Goal: Task Accomplishment & Management: Use online tool/utility

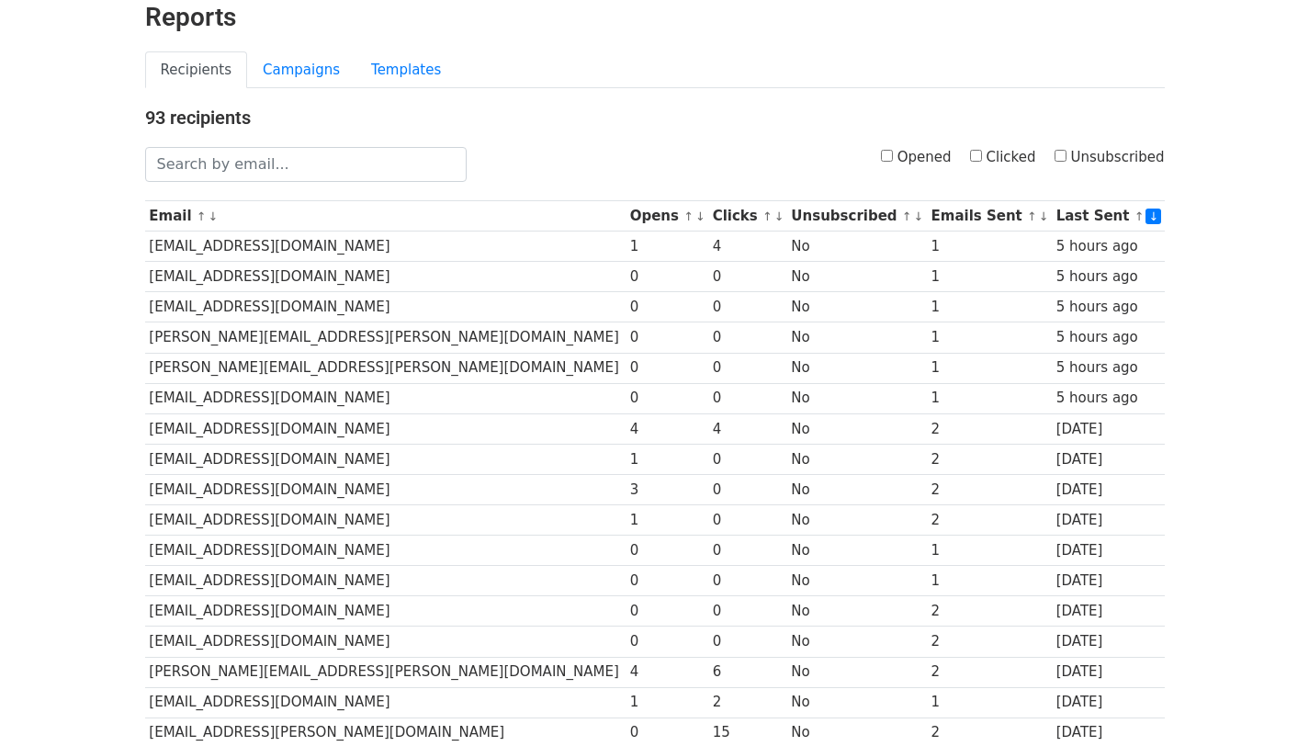
scroll to position [94, 0]
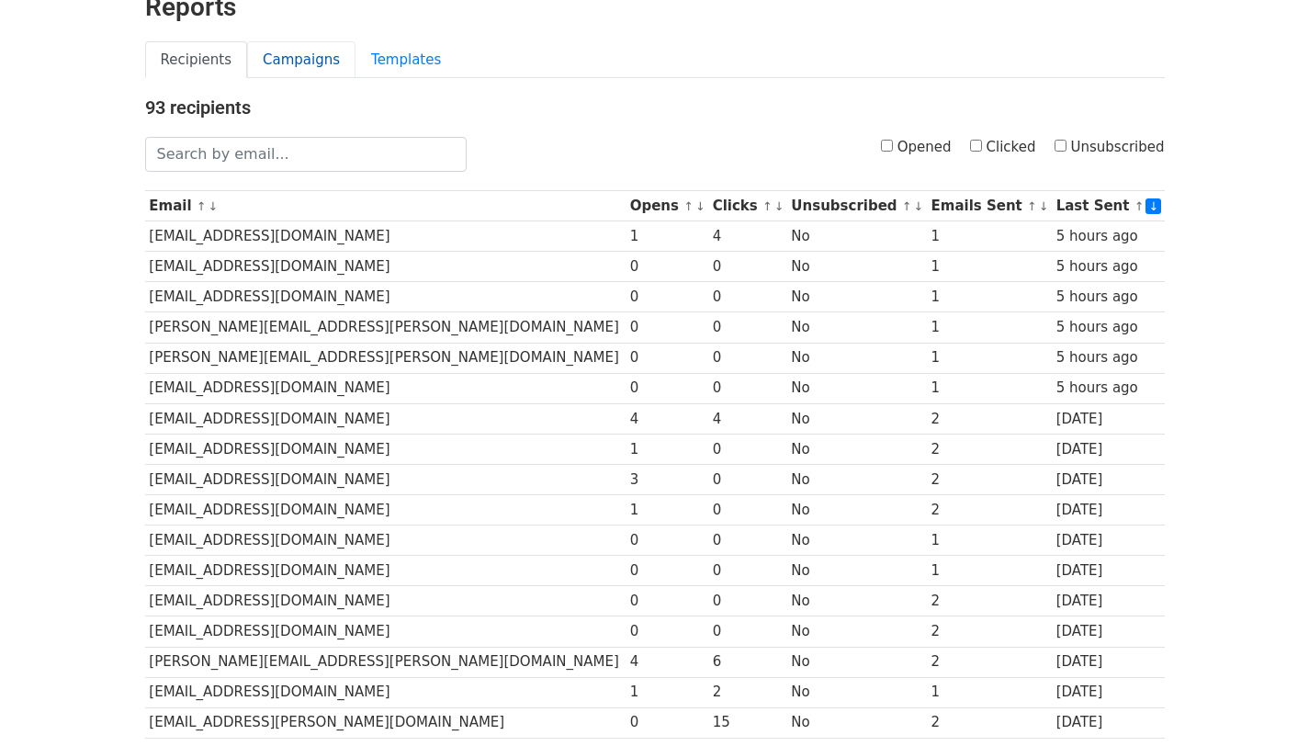
click at [292, 61] on link "Campaigns" at bounding box center [301, 60] width 108 height 38
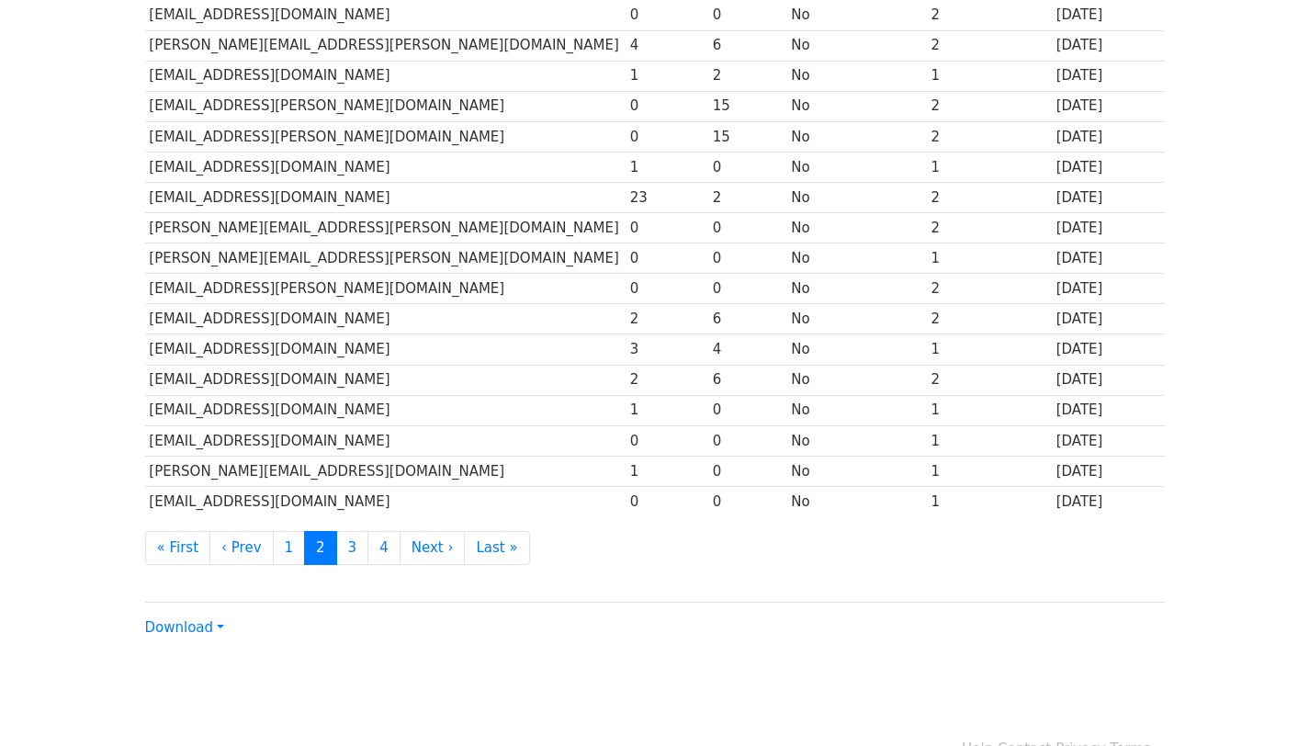
scroll to position [751, 0]
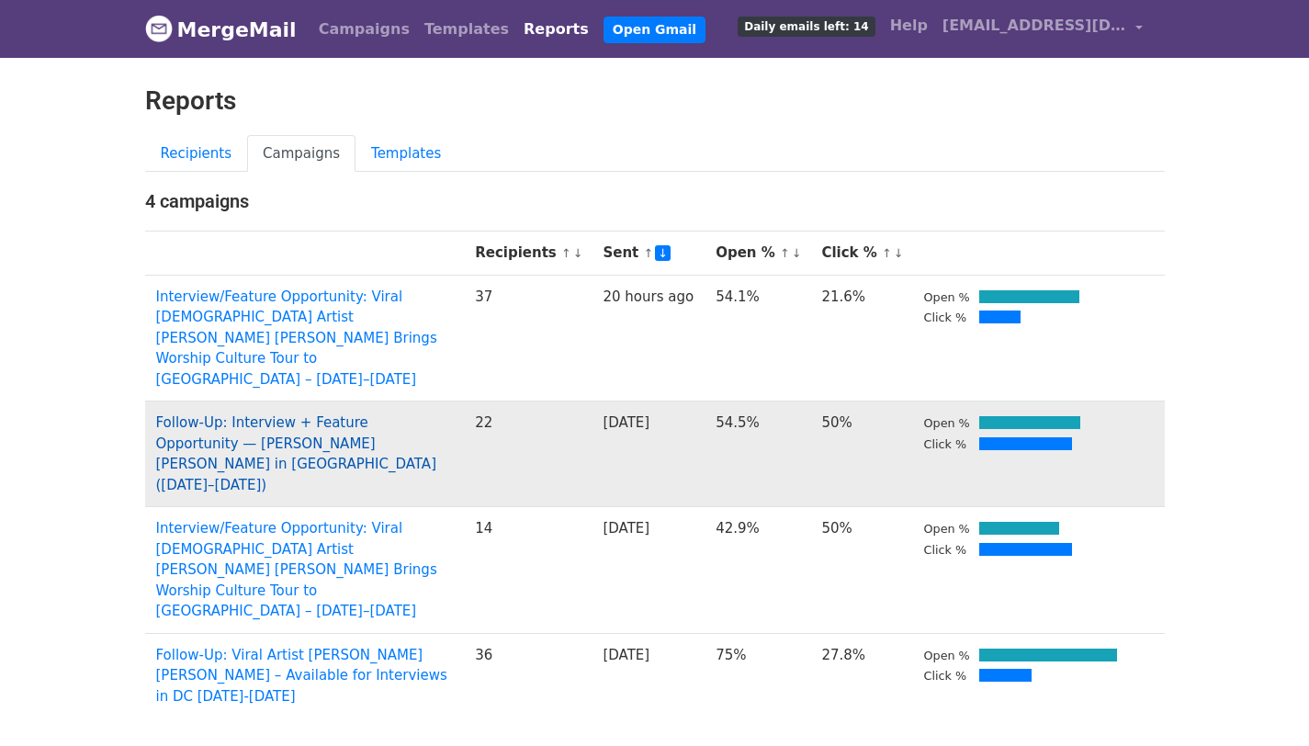
click at [213, 414] on link "Follow-Up: Interview + Feature Opportunity — Jordan G. Welch in Nashville (Aug …" at bounding box center [296, 453] width 281 height 79
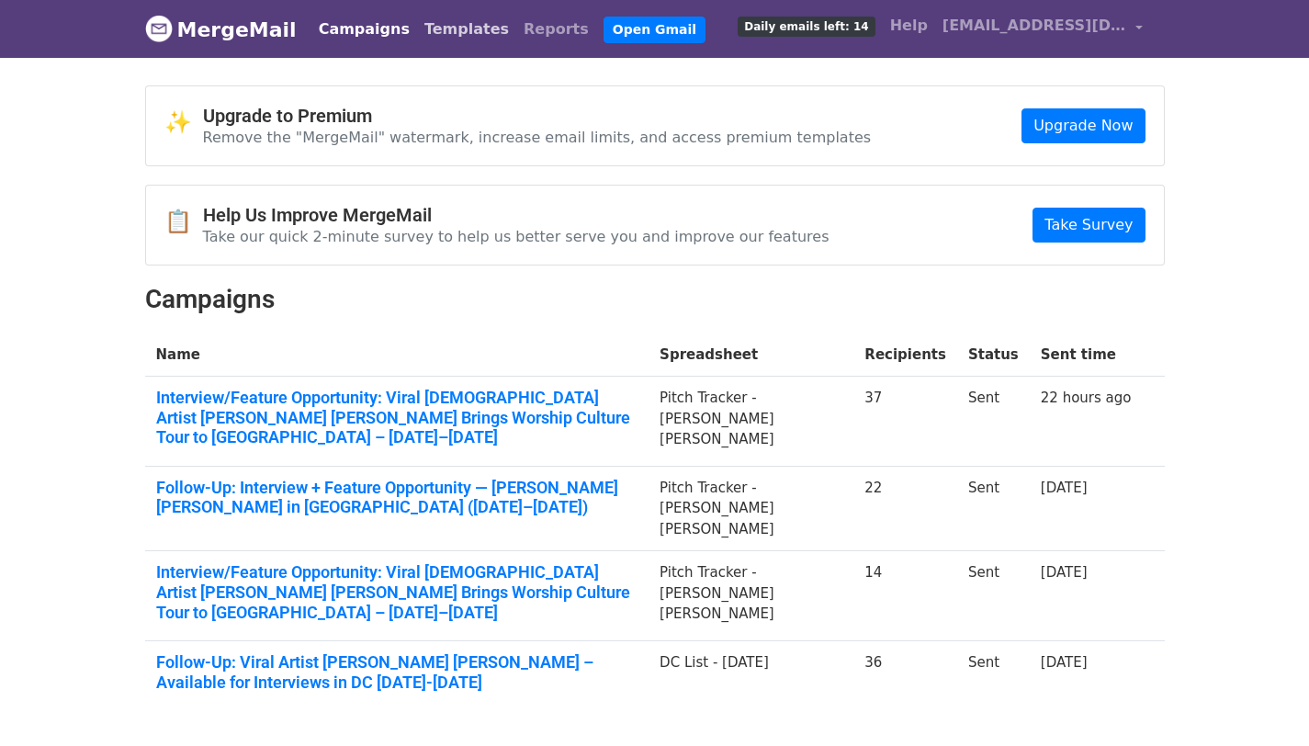
click at [427, 22] on link "Templates" at bounding box center [466, 29] width 99 height 37
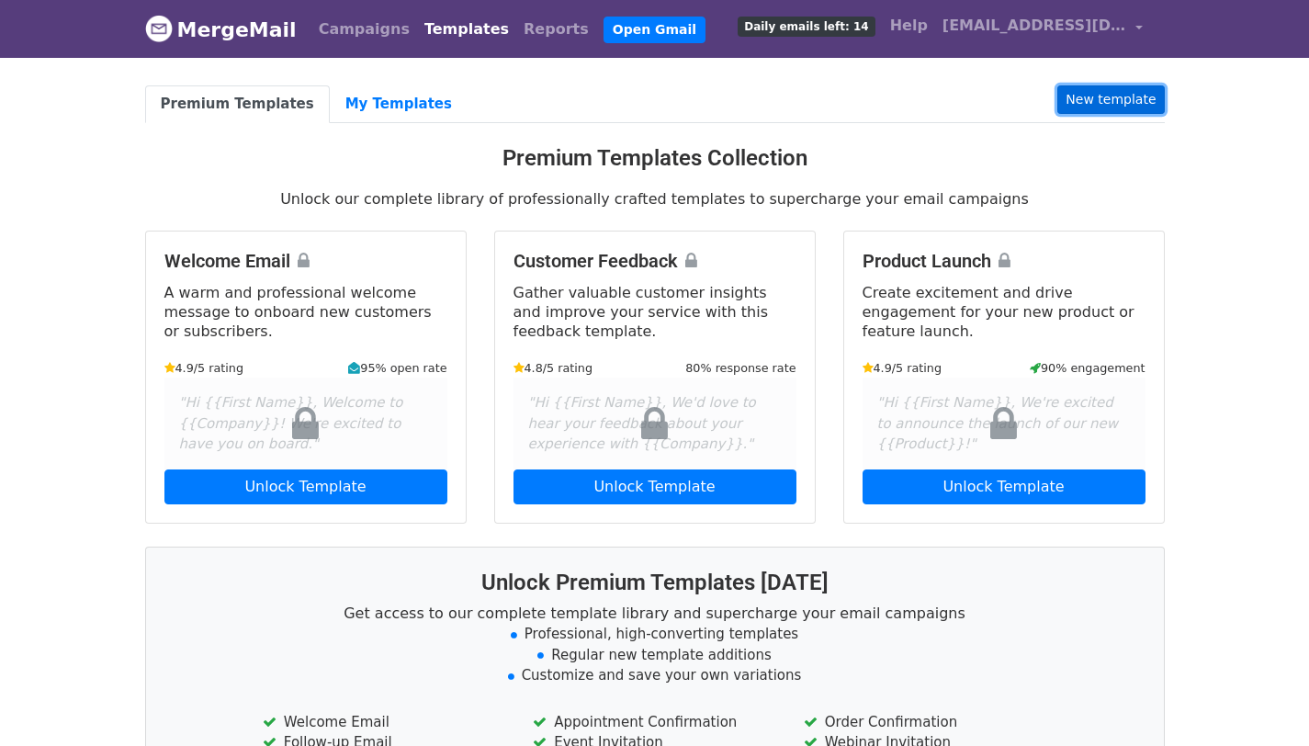
click at [1107, 100] on link "New template" at bounding box center [1110, 99] width 107 height 28
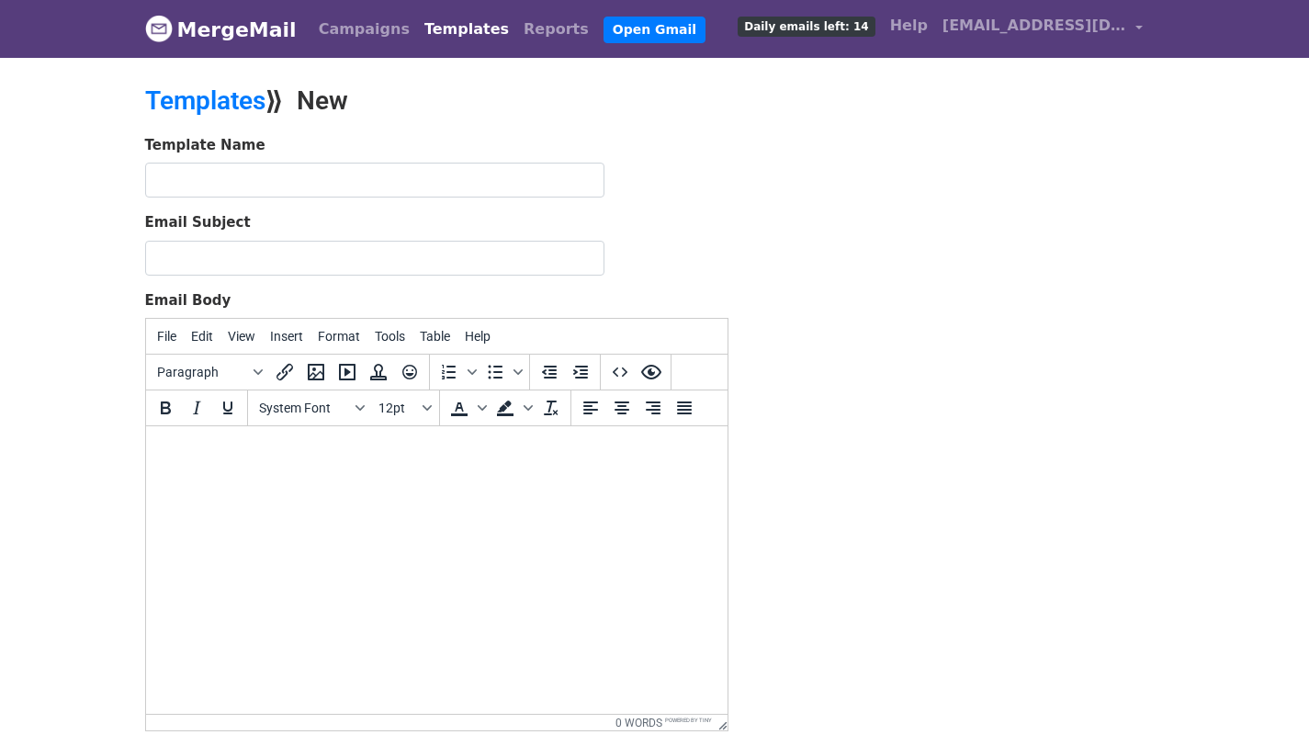
click at [244, 469] on html at bounding box center [436, 451] width 582 height 50
paste body "To enrich screen reader interactions, please activate Accessibility in Grammarl…"
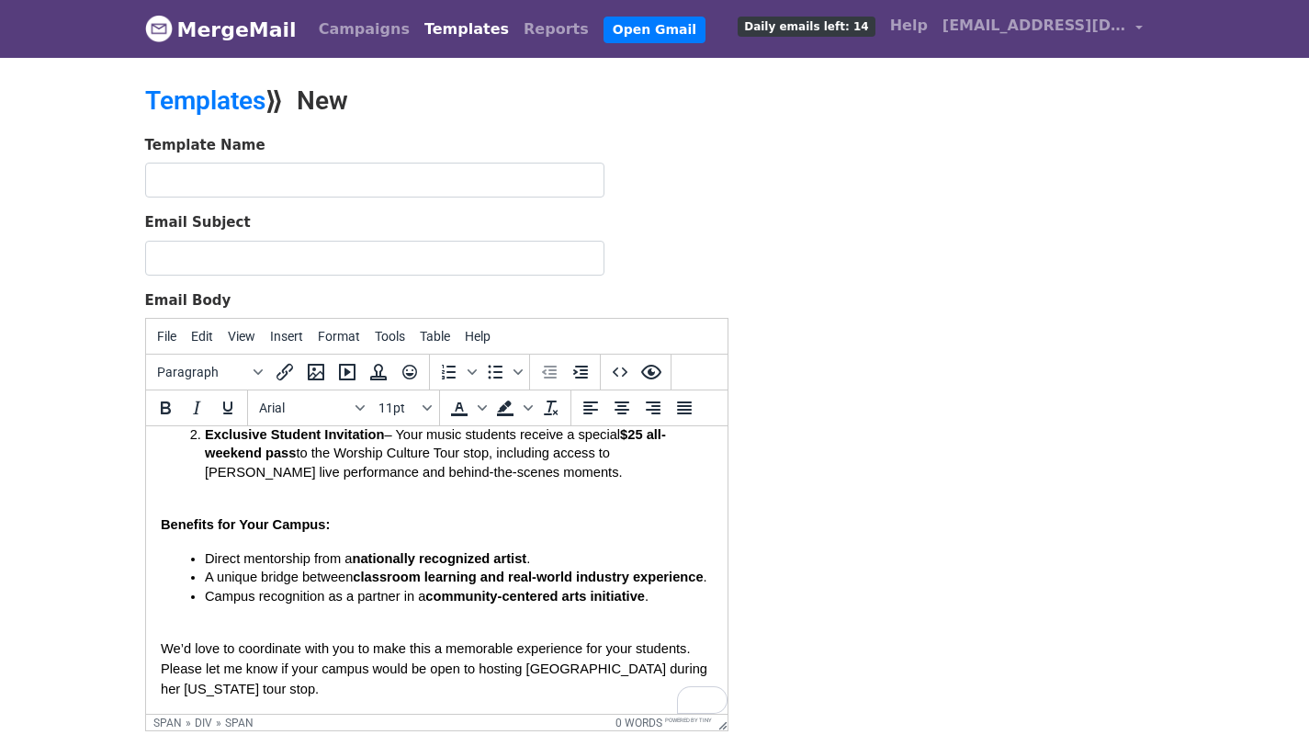
scroll to position [625, 0]
click at [234, 609] on span "Hello, I hope this message finds you well. I hope this message finds you well. …" at bounding box center [436, 292] width 552 height 883
click at [214, 604] on span "Hello, I hope this message finds you well. I hope this message finds you well. …" at bounding box center [436, 292] width 552 height 883
click at [168, 606] on span "Hello, I hope this message finds you well. I hope this message finds you well. …" at bounding box center [436, 292] width 552 height 883
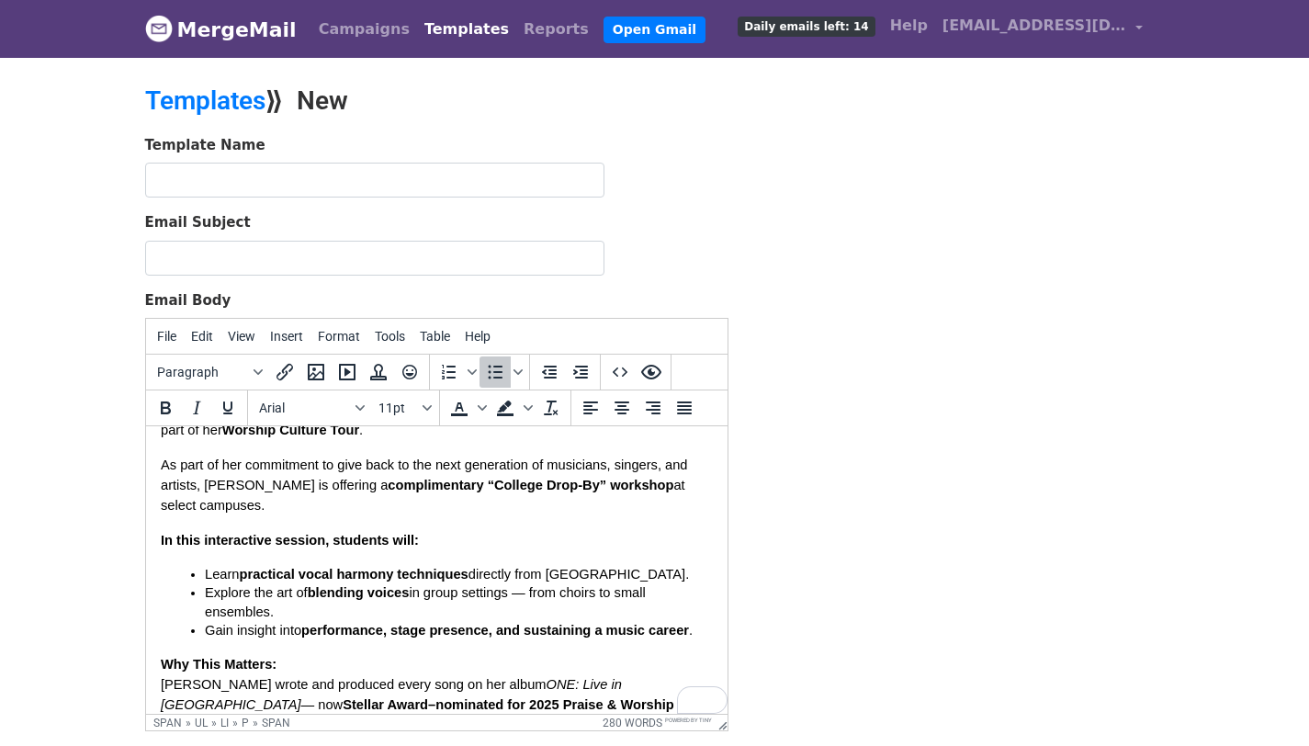
scroll to position [0, 0]
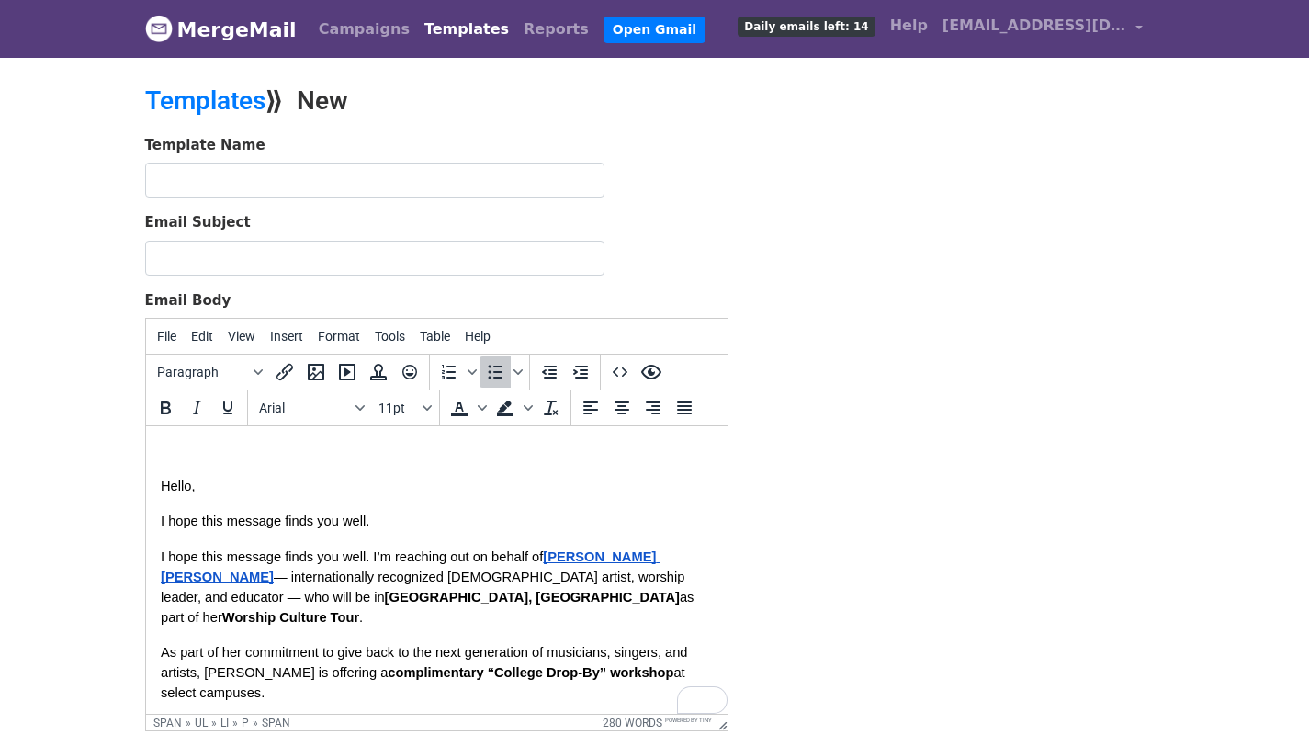
click at [191, 492] on span "Hello," at bounding box center [177, 486] width 34 height 15
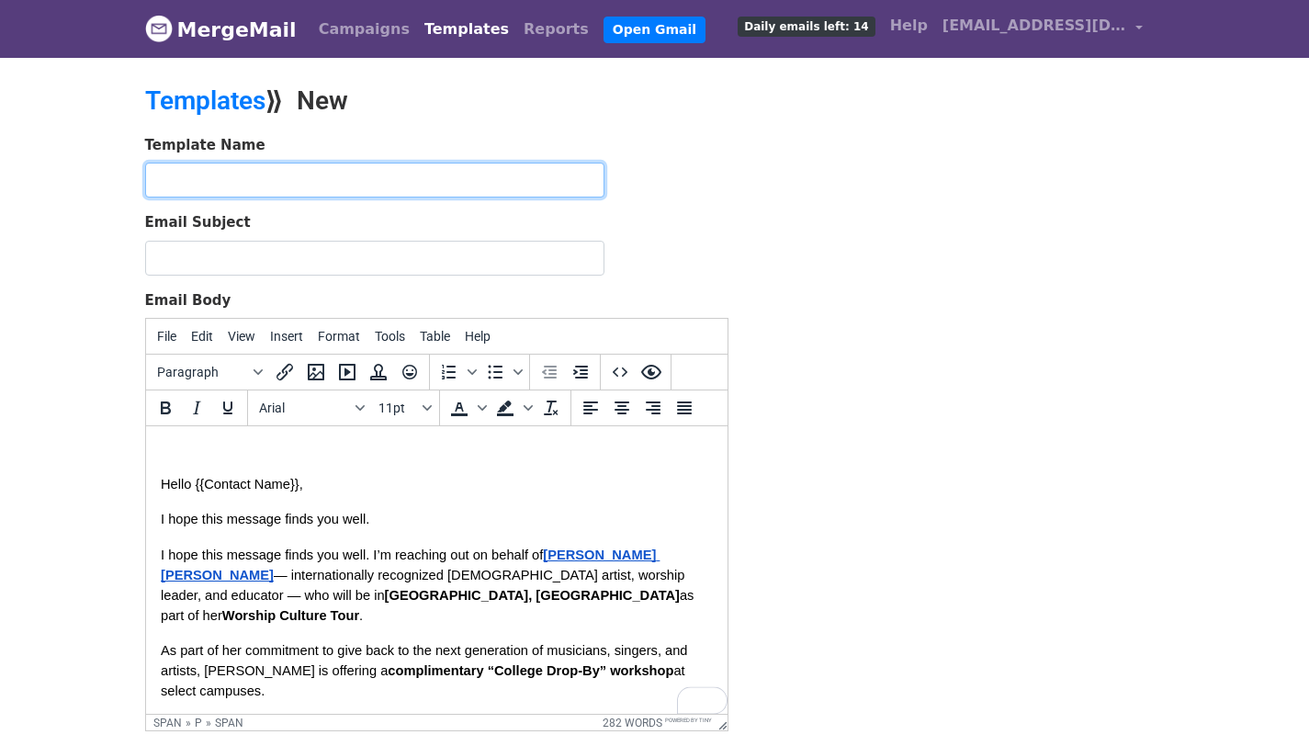
click at [287, 185] on input "text" at bounding box center [374, 180] width 459 height 35
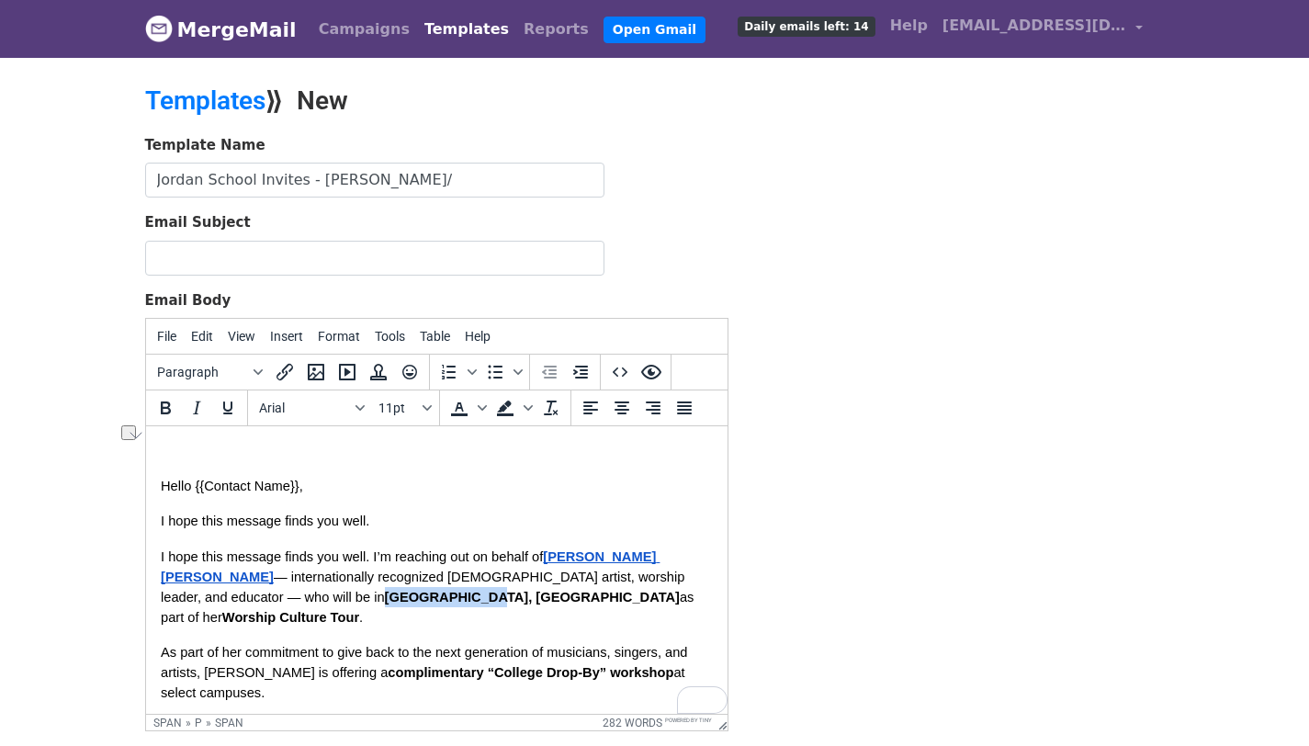
drag, startPoint x: 264, startPoint y: 602, endPoint x: 161, endPoint y: 598, distance: 103.0
click at [161, 598] on p "I hope this message finds you well. I’m reaching out on behalf of Jordan G. Wel…" at bounding box center [436, 587] width 552 height 81
copy span "Chesapeake, VA"
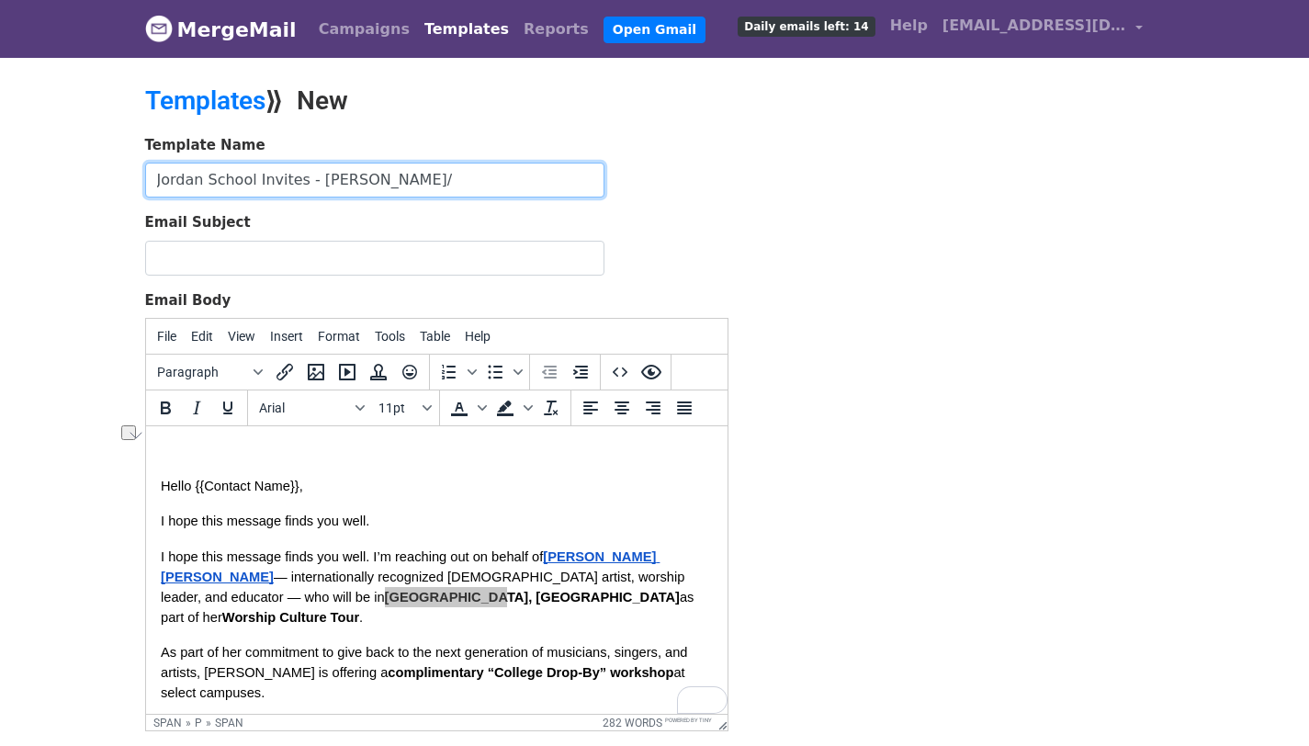
click at [403, 181] on input "Jordan School Invites - Nash/" at bounding box center [374, 180] width 459 height 35
type input "Jordan School Invites - [GEOGRAPHIC_DATA], [GEOGRAPHIC_DATA]"
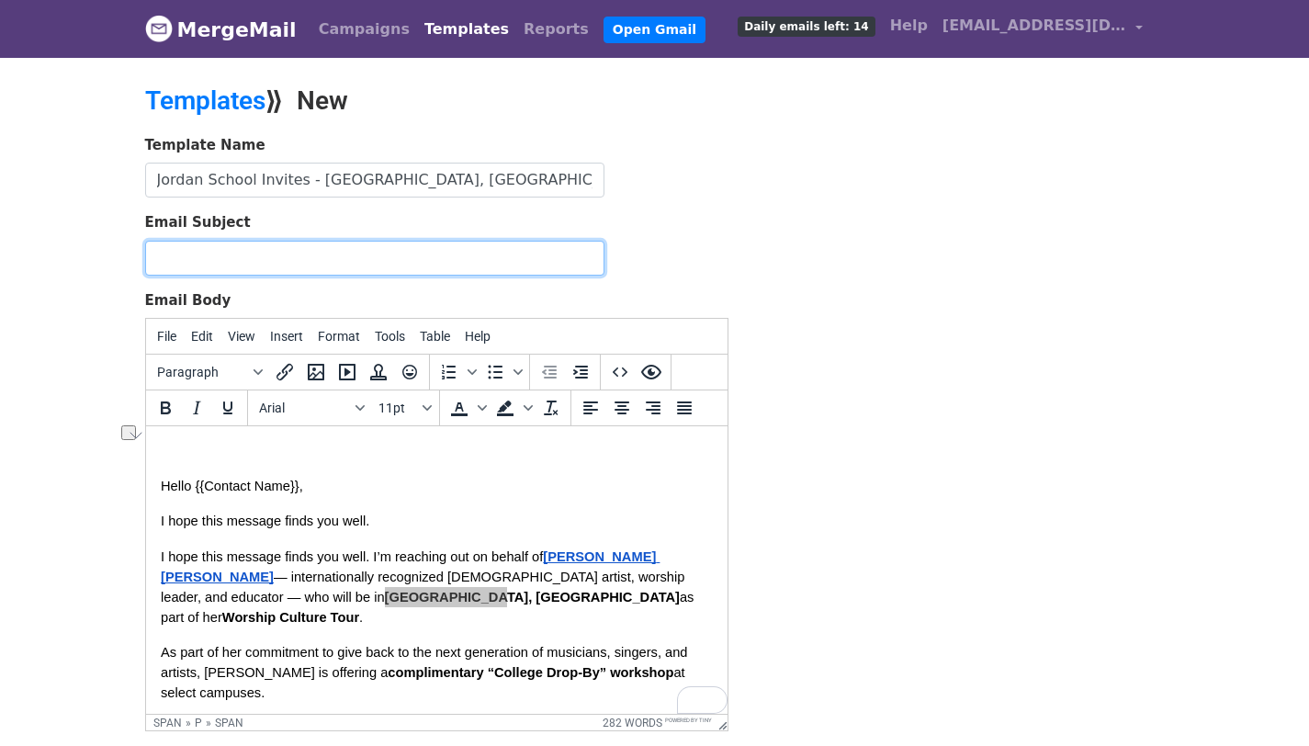
click at [294, 248] on input "Email Subject" at bounding box center [374, 258] width 459 height 35
paste input "Bring Stellar-Nominated Gospel Artist Jordan G. Welch to Inspire & Teach Your M…"
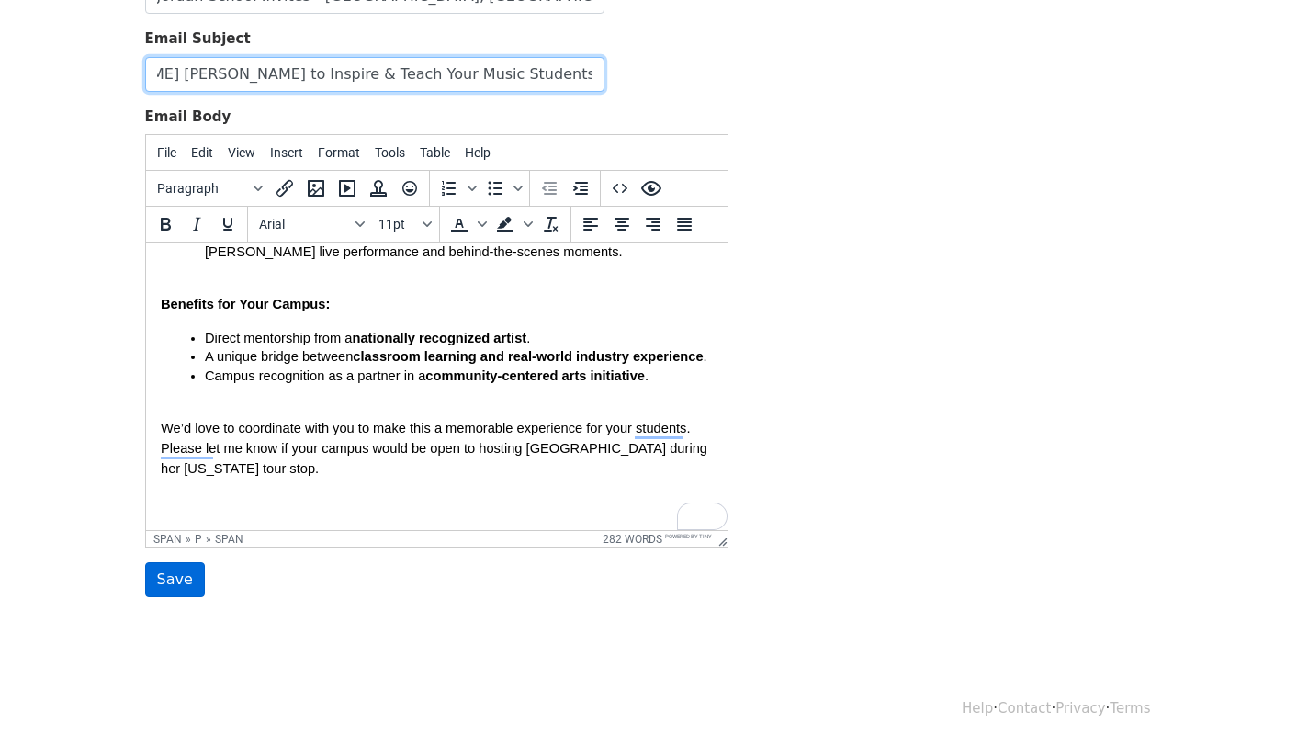
type input "Bring Stellar-Nominated Gospel Artist Jordan G. Welch to Inspire & Teach Your M…"
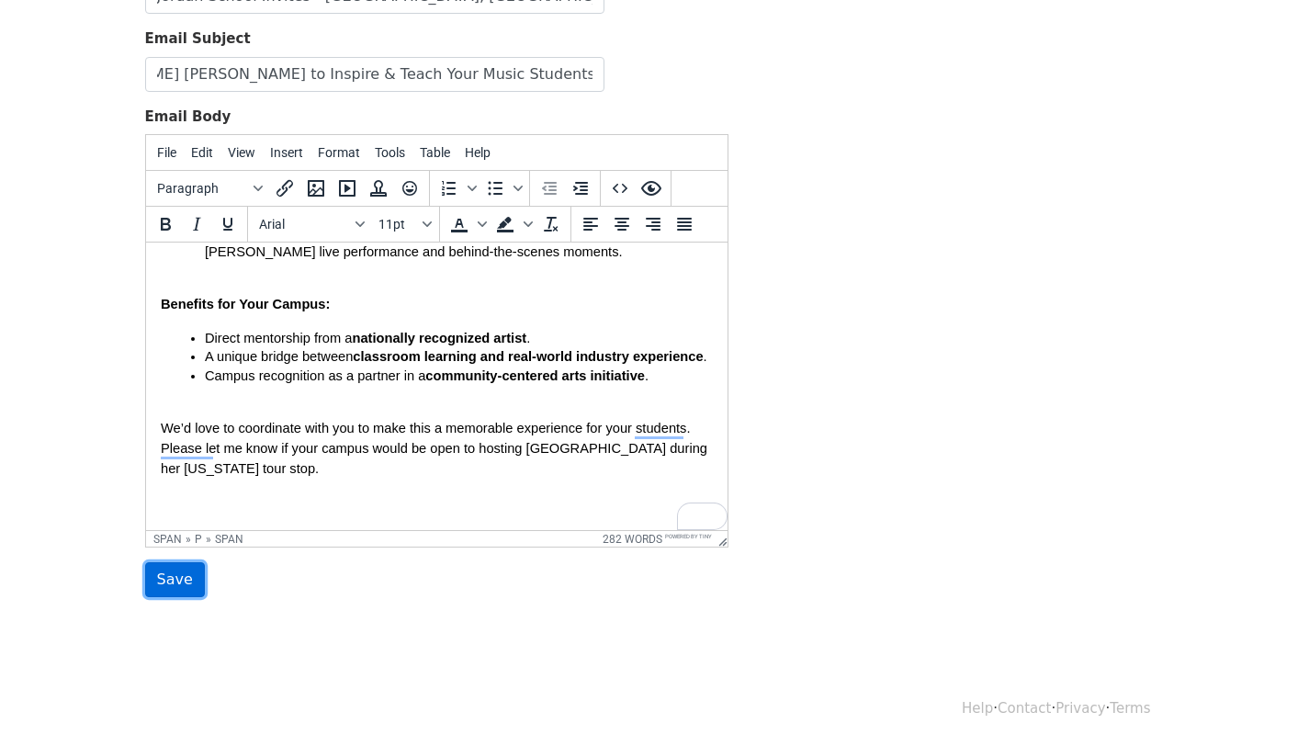
click at [159, 571] on input "Save" at bounding box center [175, 579] width 60 height 35
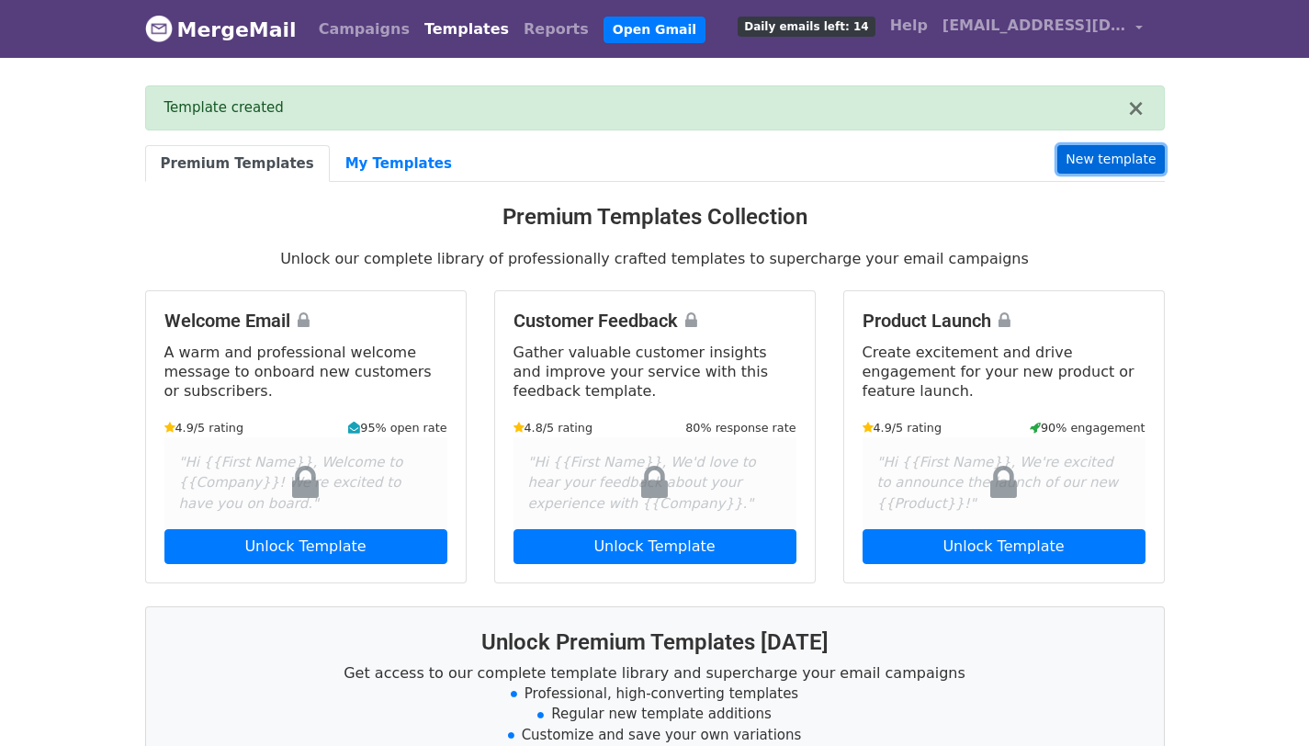
click at [1102, 161] on link "New template" at bounding box center [1110, 159] width 107 height 28
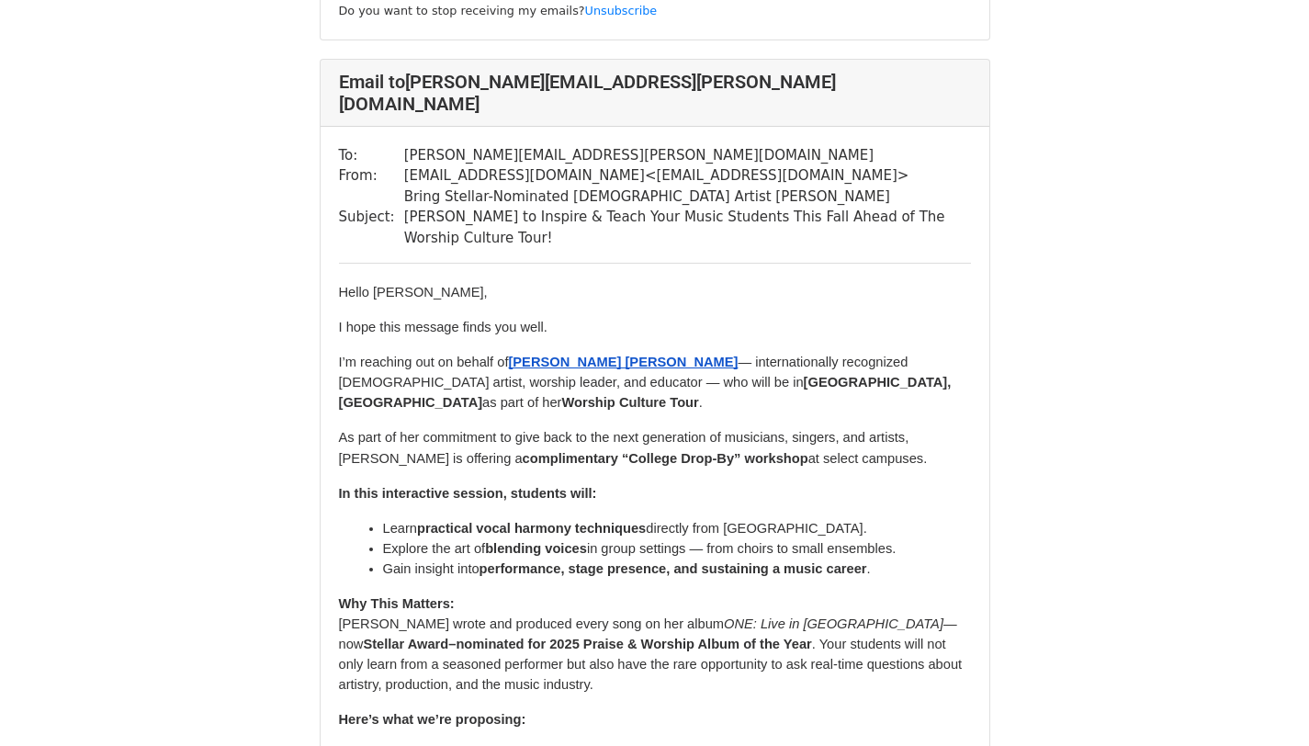
scroll to position [3072, 0]
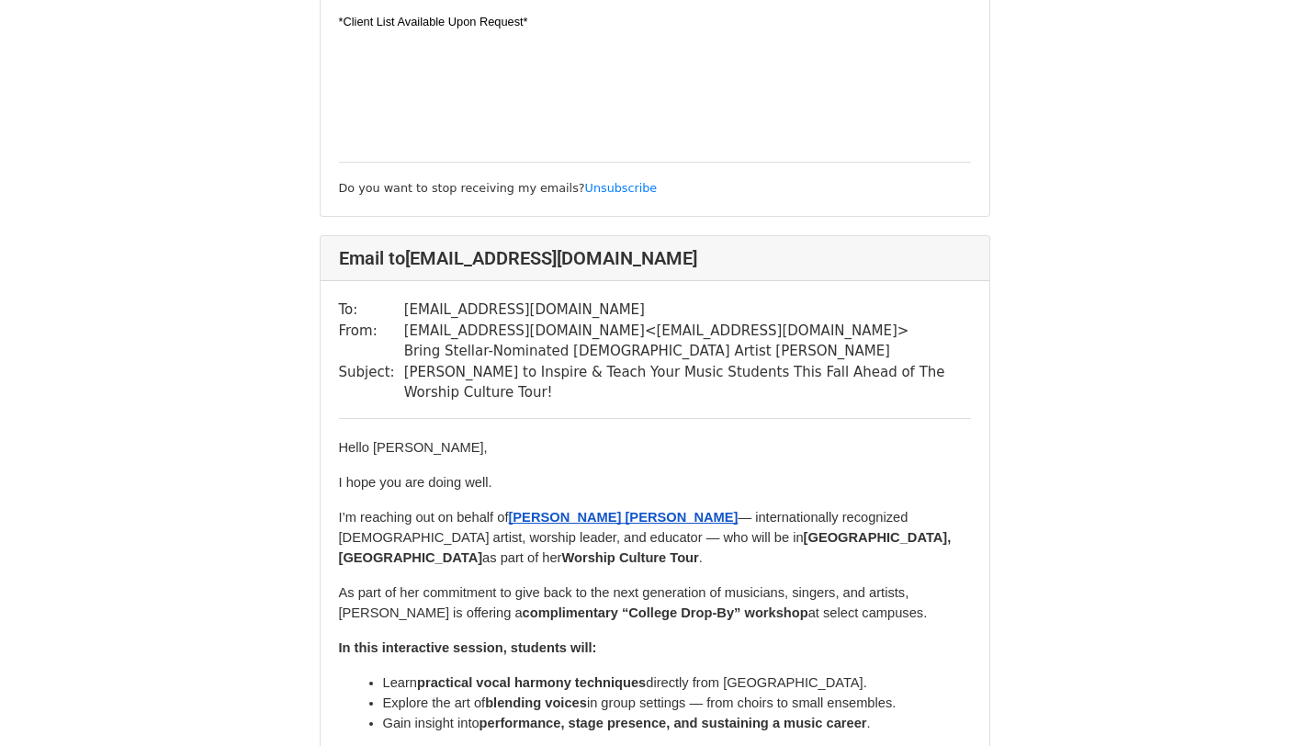
scroll to position [1266, 0]
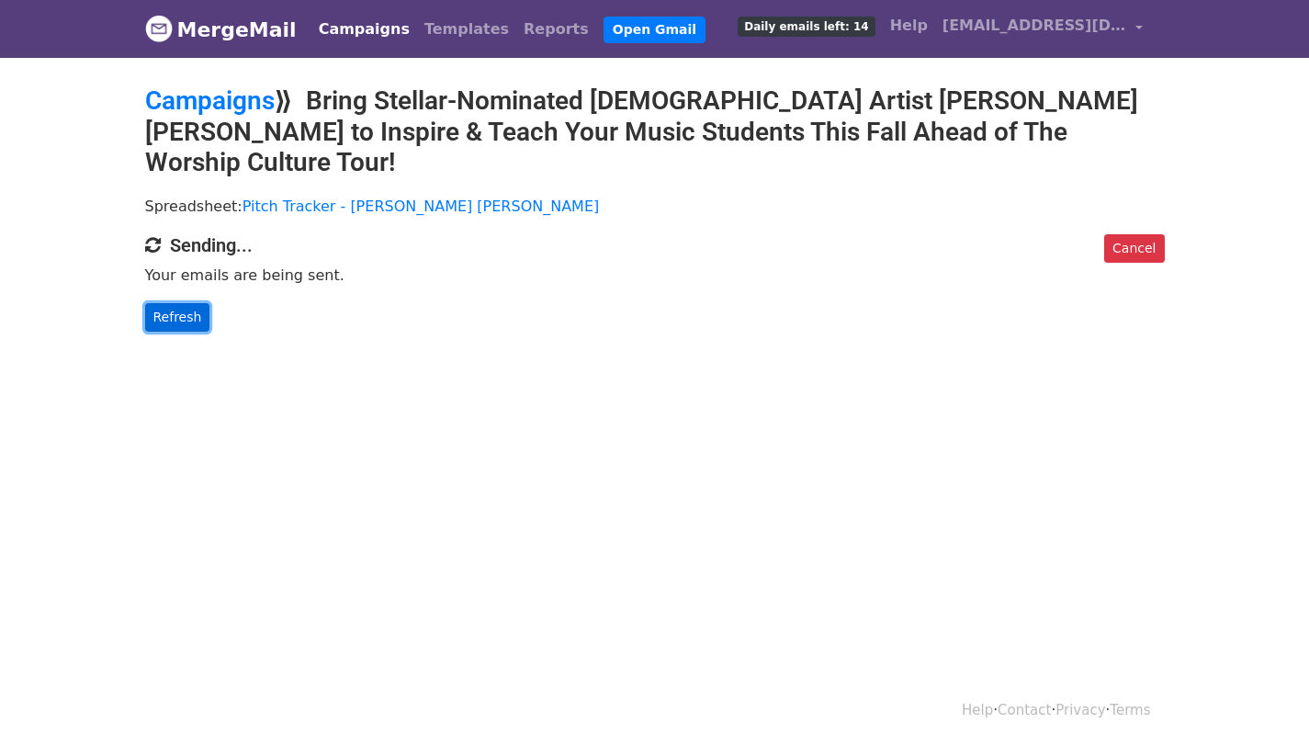
click at [182, 303] on link "Refresh" at bounding box center [177, 317] width 65 height 28
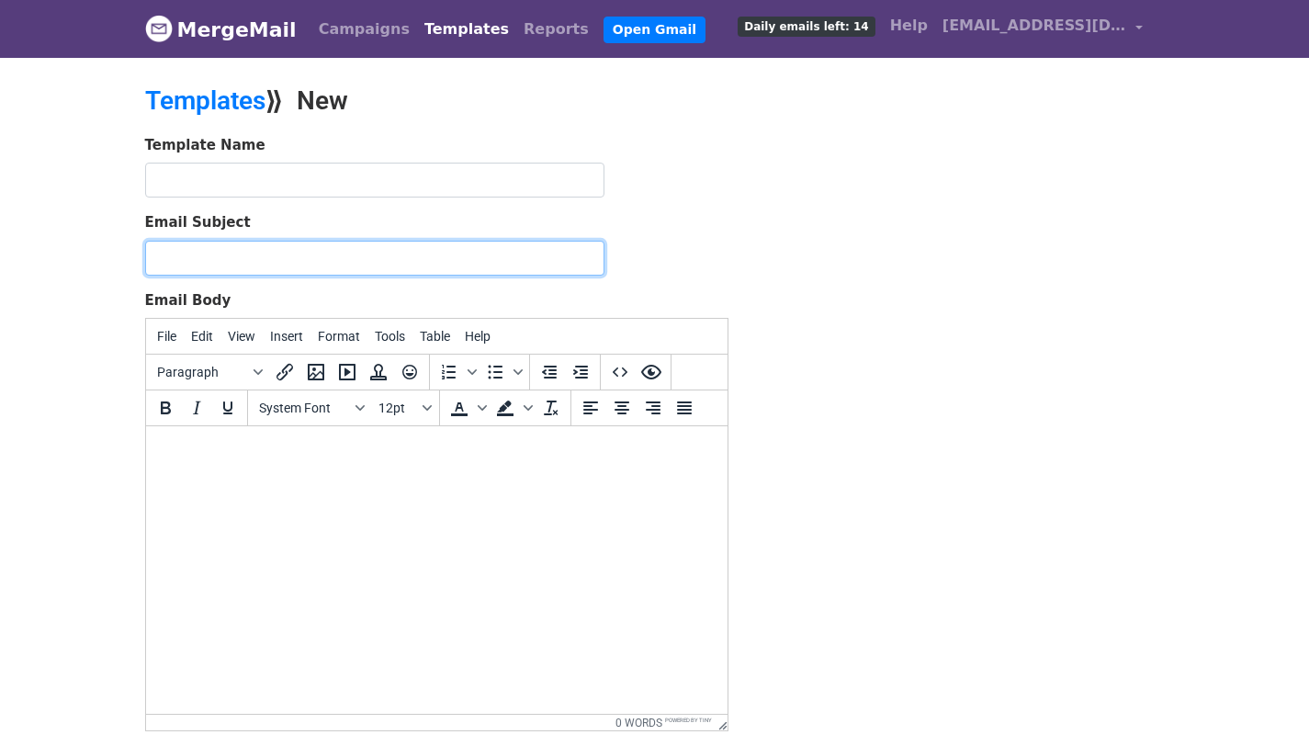
click at [301, 252] on input "Email Subject" at bounding box center [374, 258] width 459 height 35
paste input "Bring Stellar-Nominated Gospel Artist Jordan G. Welch to Inspire & Teach Your M…"
type input "Bring Stellar-Nominated Gospel Artist Jordan G. Welch to Inspire & Teach Your M…"
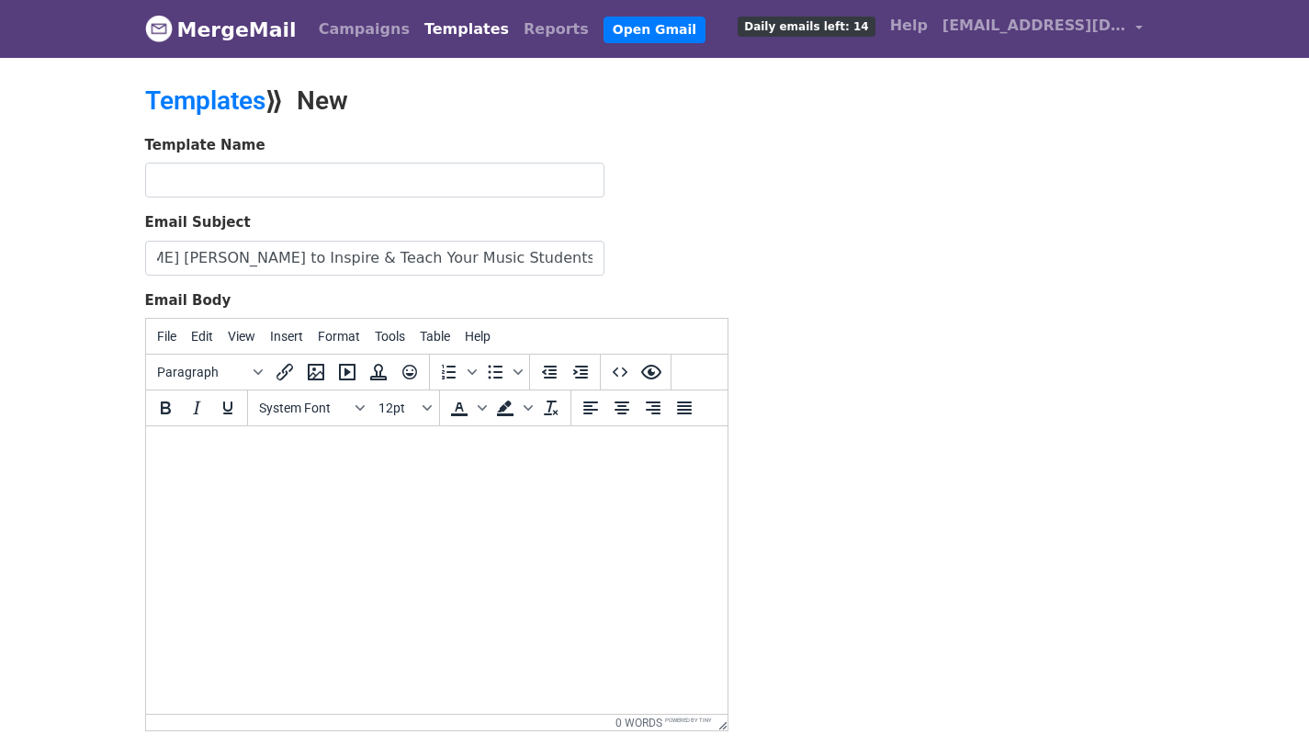
click at [258, 476] on html at bounding box center [436, 451] width 582 height 50
paste body "To enrich screen reader interactions, please activate Accessibility in Grammarl…"
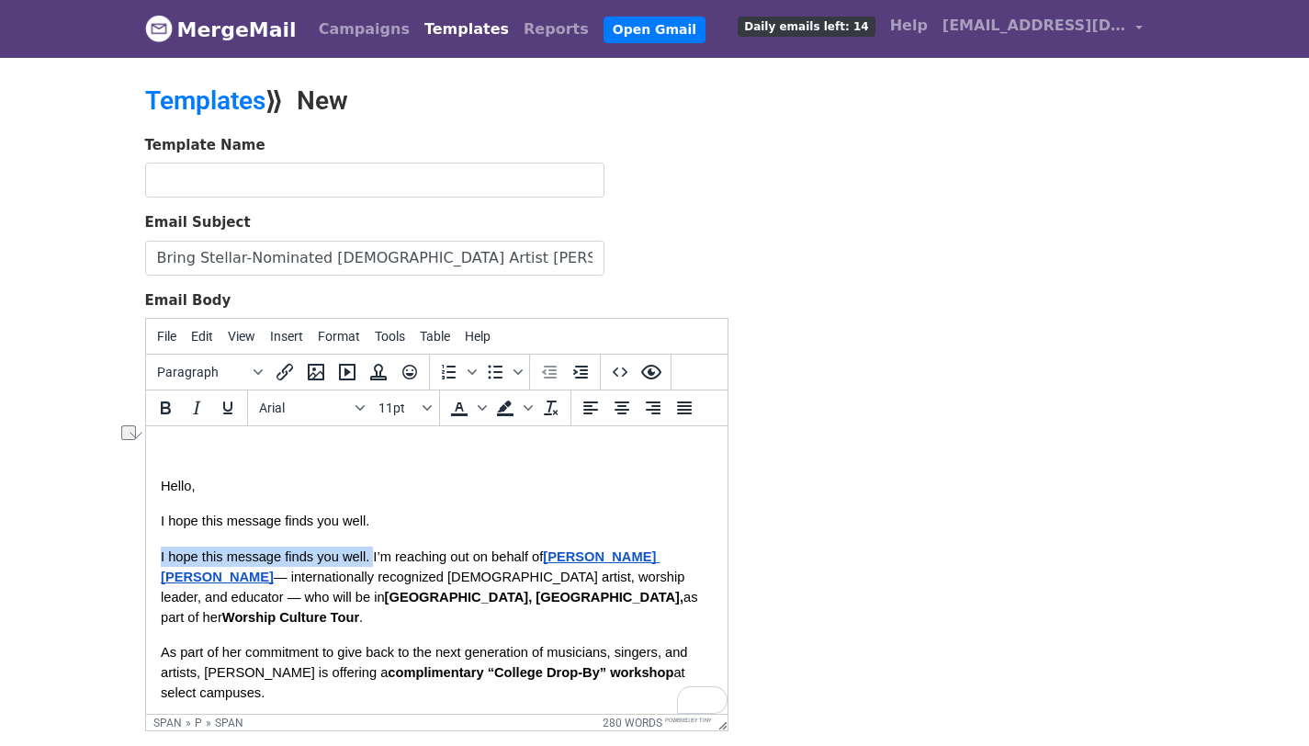
drag, startPoint x: 374, startPoint y: 560, endPoint x: 144, endPoint y: 556, distance: 229.7
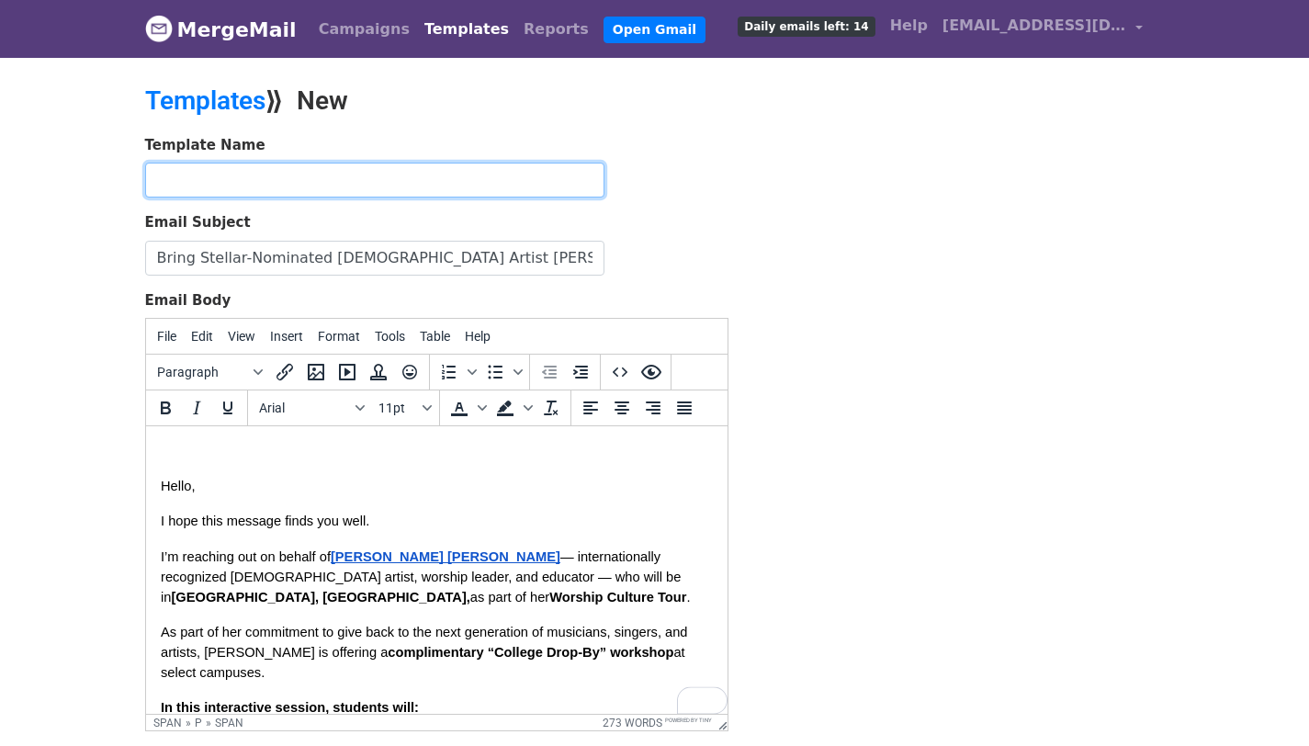
click at [359, 190] on input "text" at bounding box center [374, 180] width 459 height 35
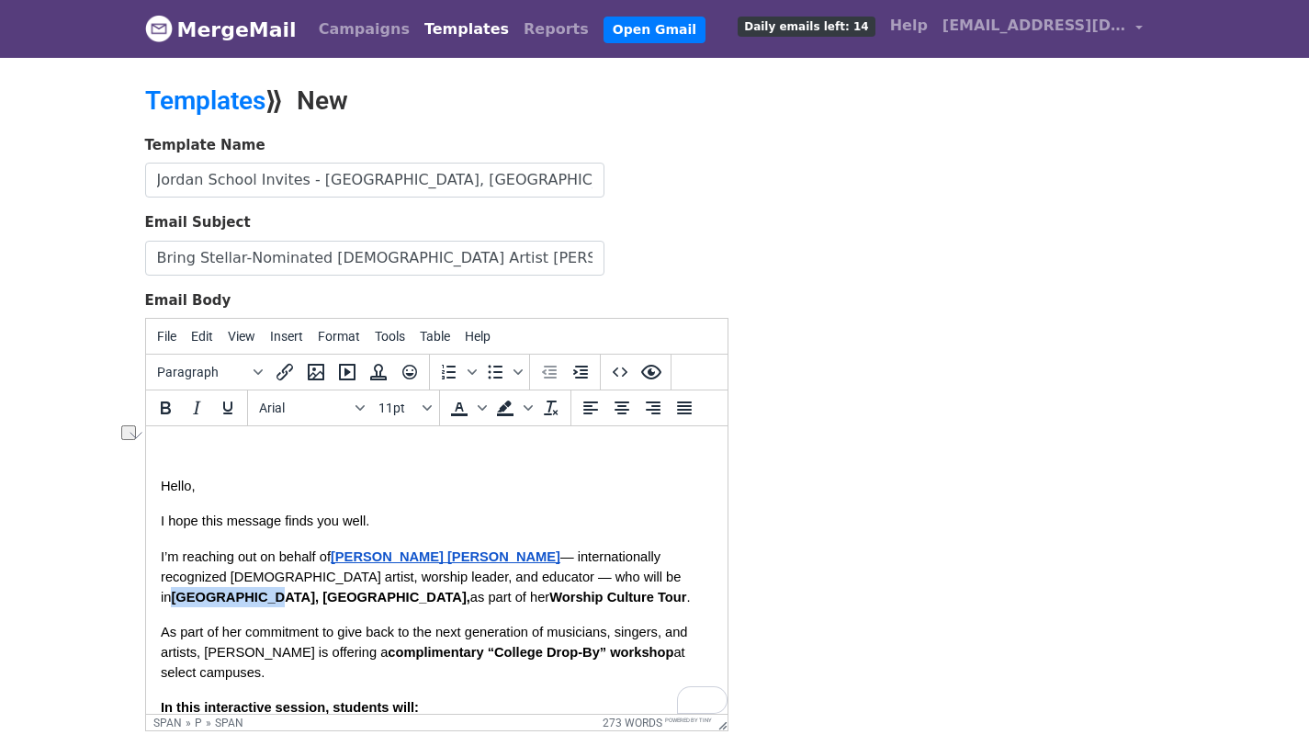
drag, startPoint x: 518, startPoint y: 576, endPoint x: 441, endPoint y: 583, distance: 77.5
click at [441, 590] on span "Nashville, TN," at bounding box center [319, 597] width 299 height 15
copy span "Nashville, TN"
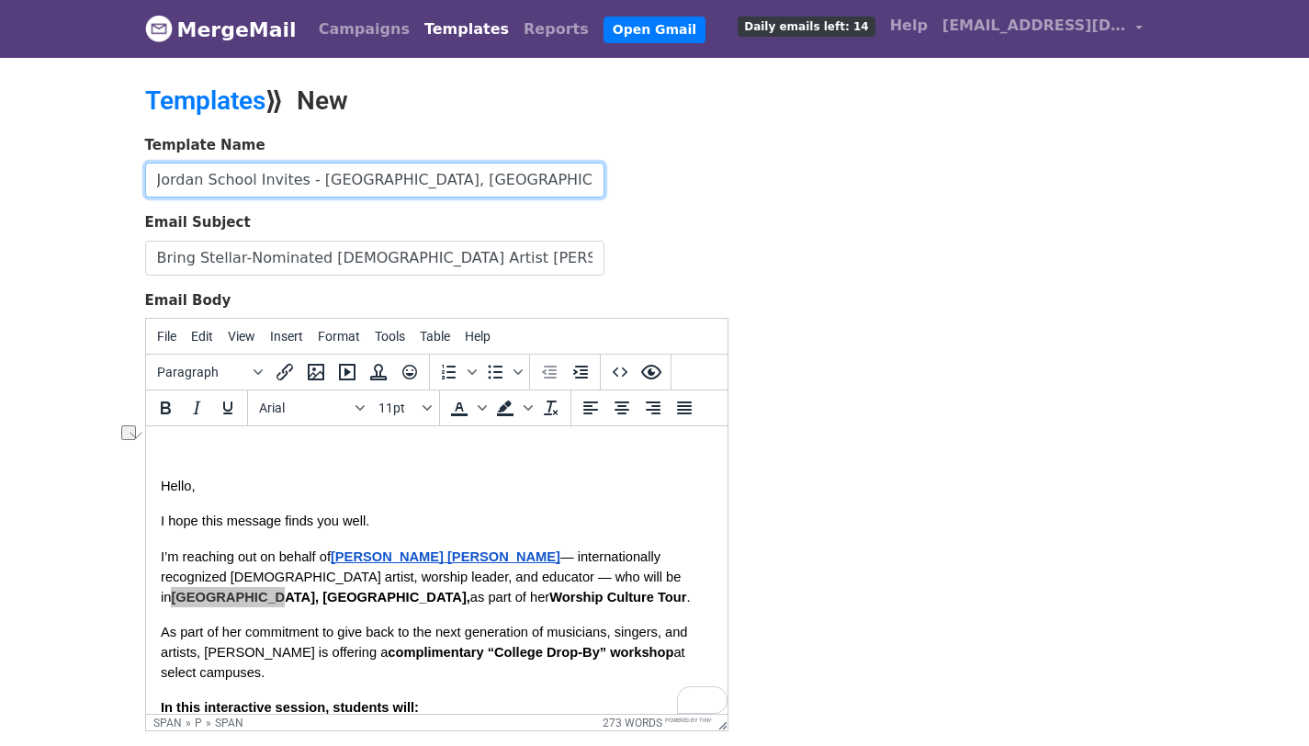
drag, startPoint x: 424, startPoint y: 178, endPoint x: 315, endPoint y: 181, distance: 109.4
click at [315, 181] on input "Jordan School Invites - Chesapeake, VA" at bounding box center [374, 180] width 459 height 35
paste input "Nashville, TN"
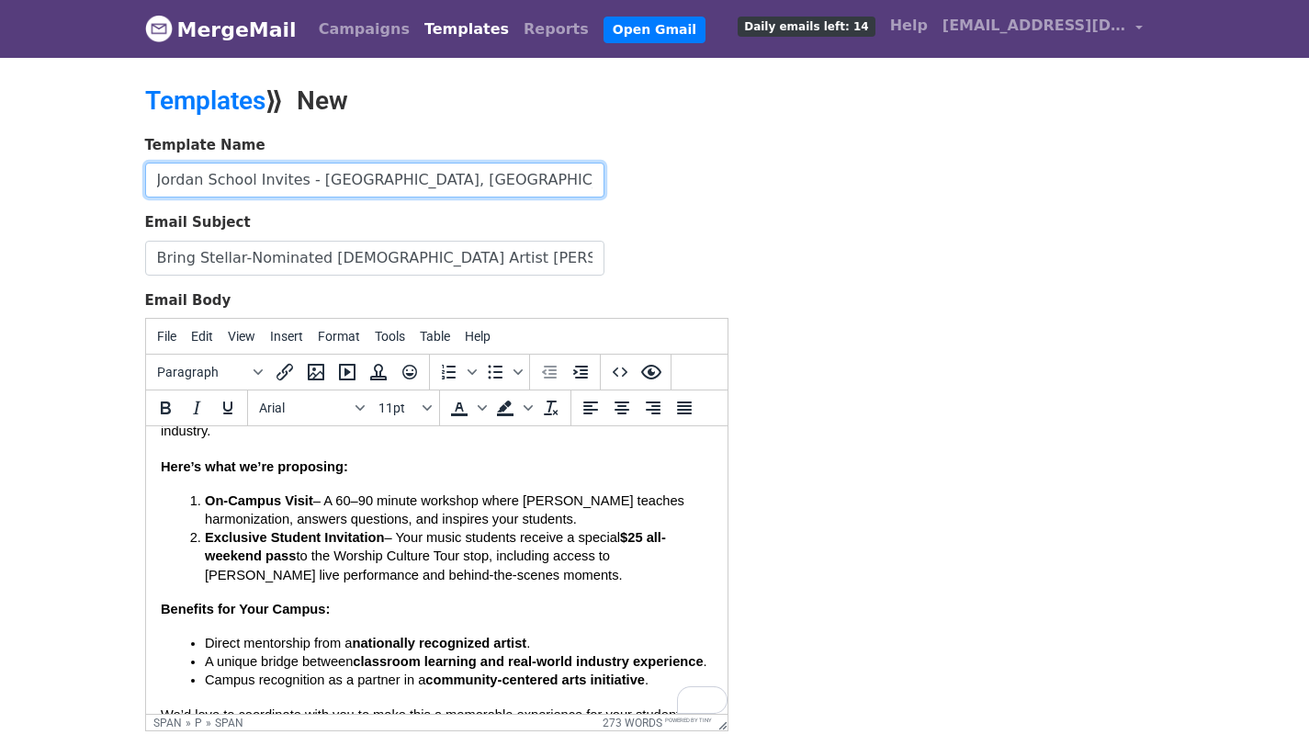
scroll to position [625, 0]
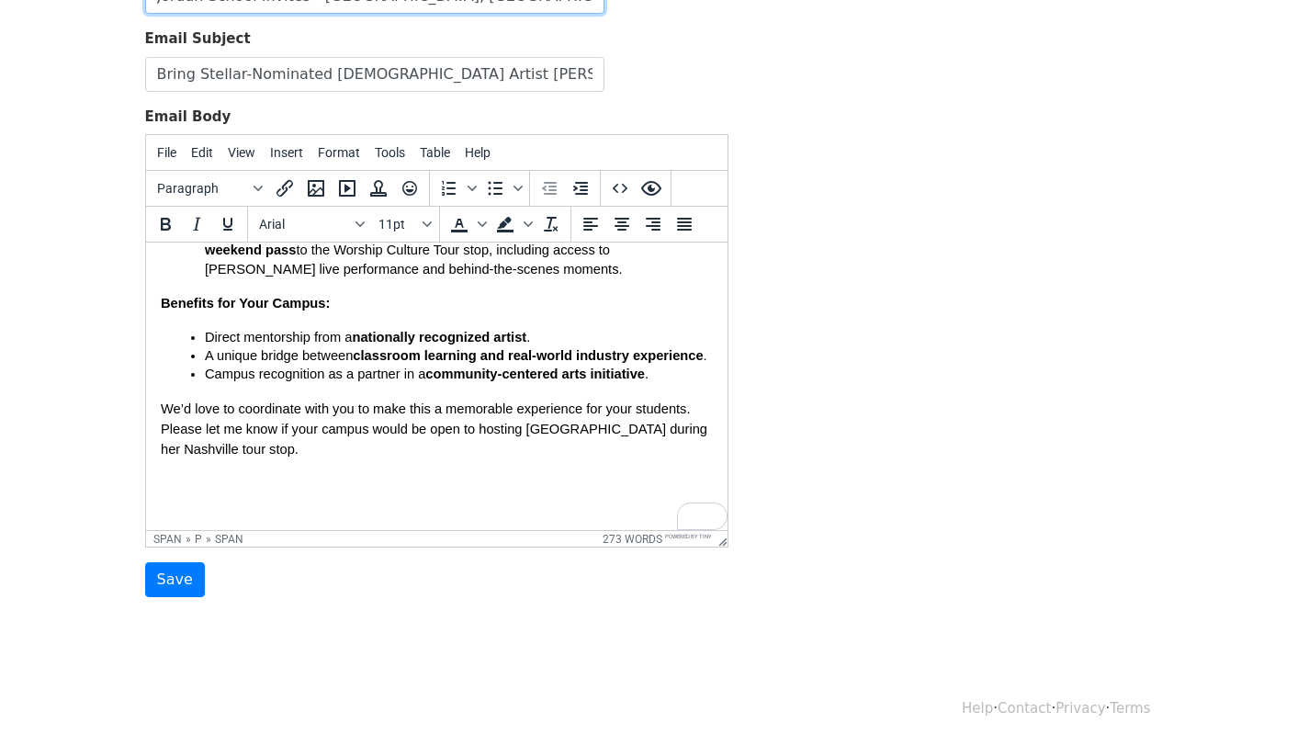
type input "Jordan School Invites - Nashville, TN"
click at [156, 481] on html "Hello, I hope this message finds you well. I’m reaching out on behalf of Jordan…" at bounding box center [436, 74] width 582 height 911
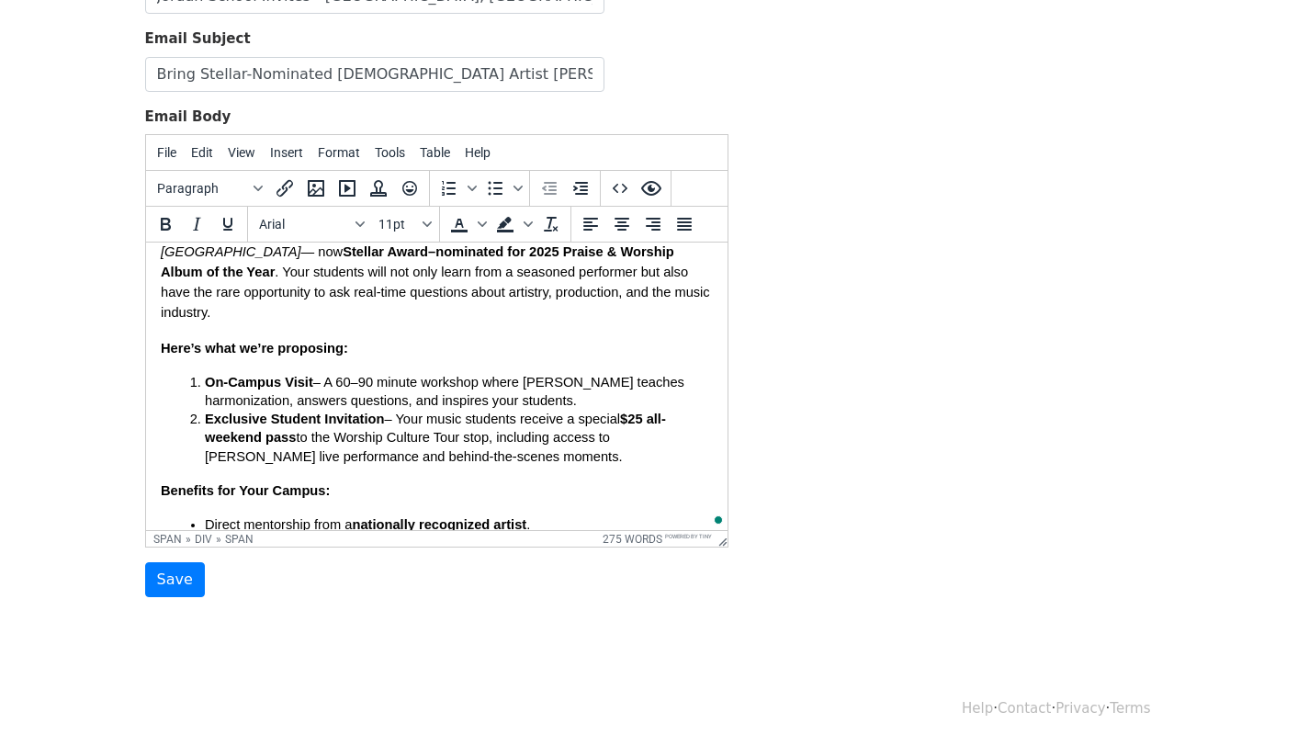
scroll to position [226, 0]
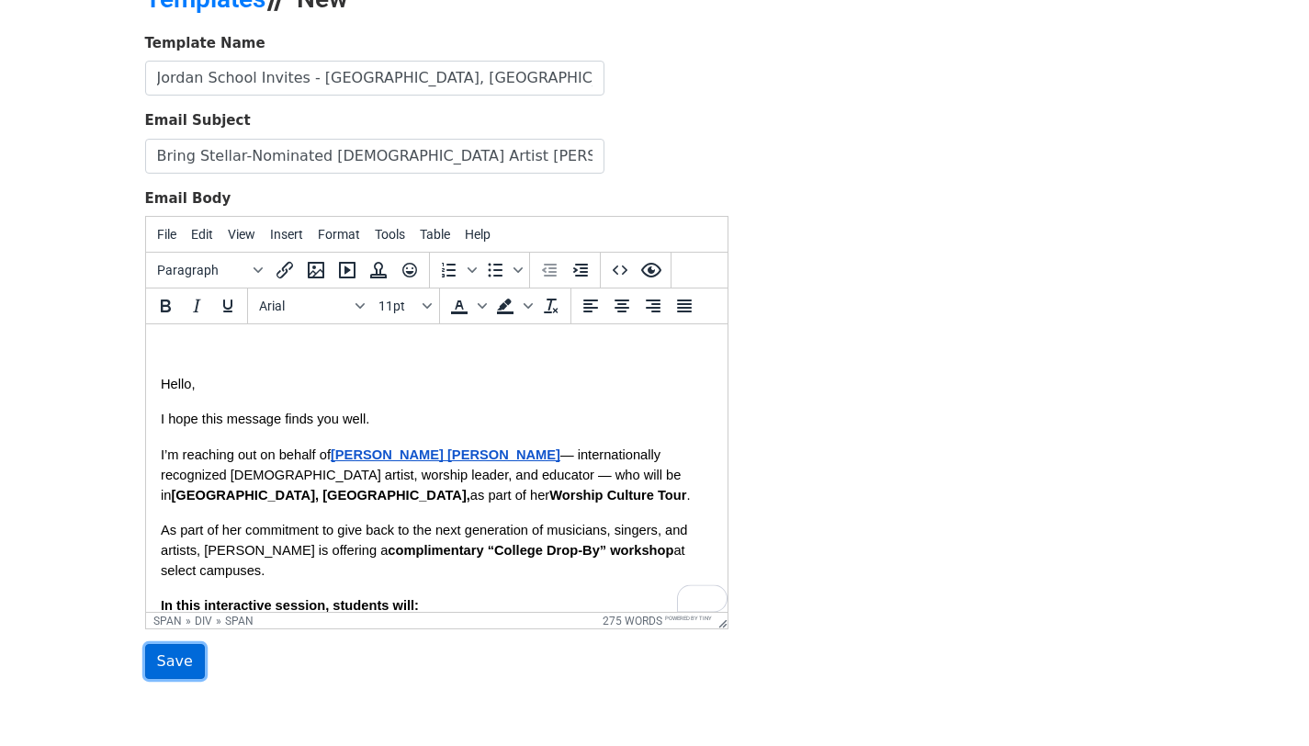
click at [158, 664] on input "Save" at bounding box center [175, 661] width 60 height 35
